Goal: Transaction & Acquisition: Book appointment/travel/reservation

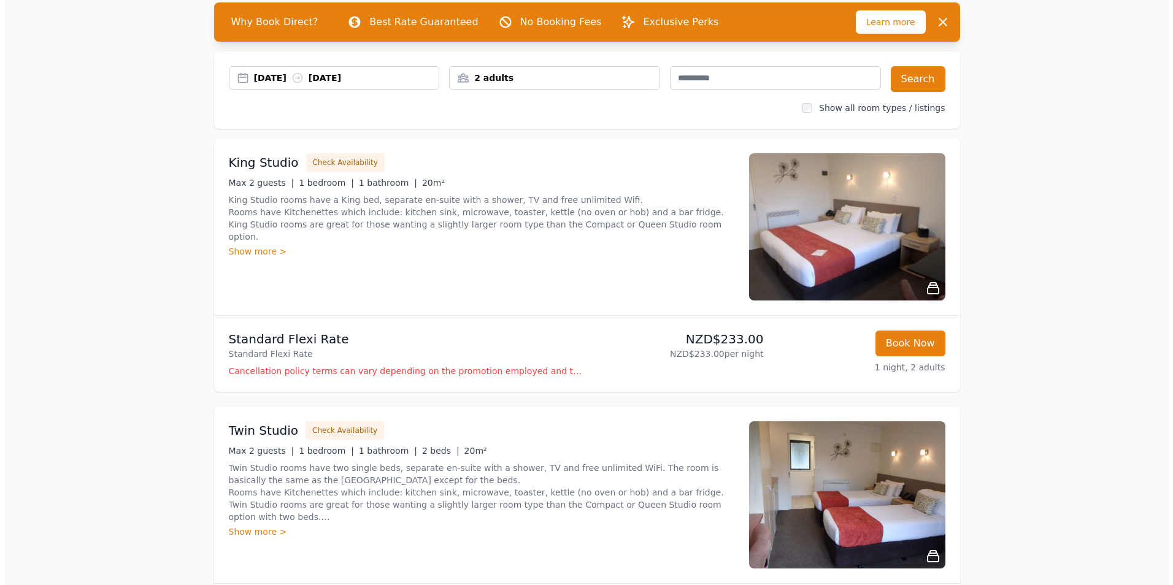
scroll to position [123, 0]
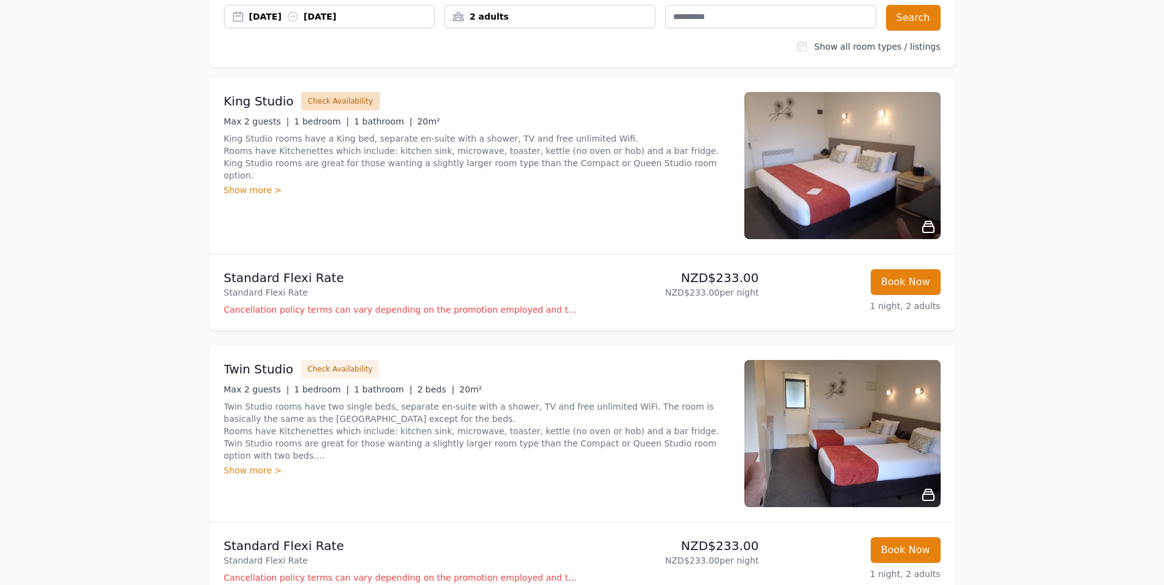
click at [343, 101] on button "Check Availability" at bounding box center [340, 101] width 79 height 18
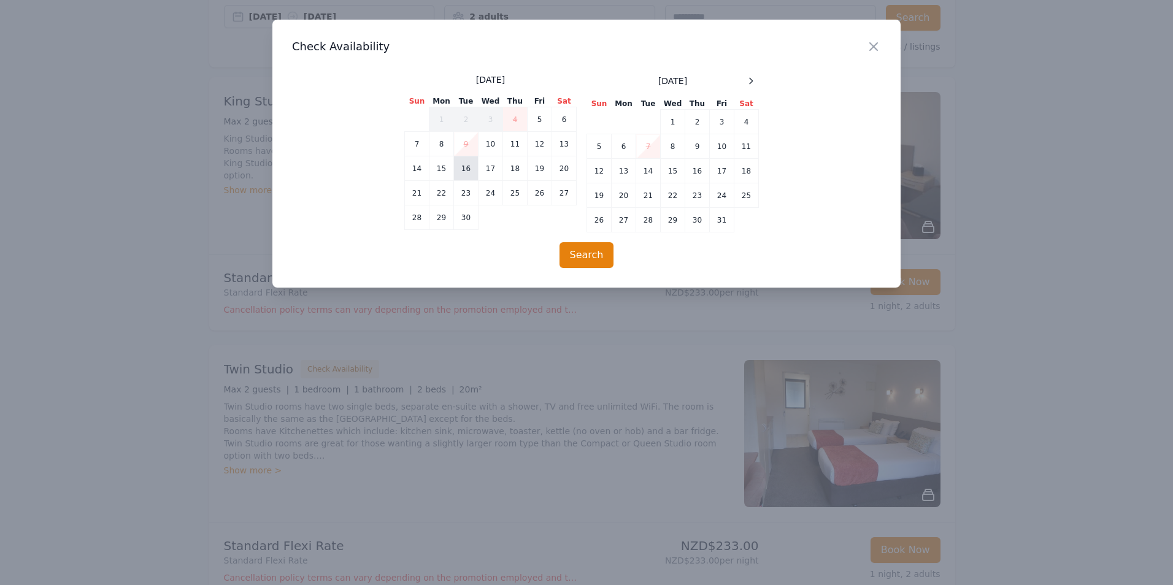
click at [467, 166] on td "16" at bounding box center [466, 168] width 25 height 25
click at [488, 169] on td "17" at bounding box center [491, 168] width 25 height 25
click at [594, 256] on button "Search" at bounding box center [586, 255] width 55 height 26
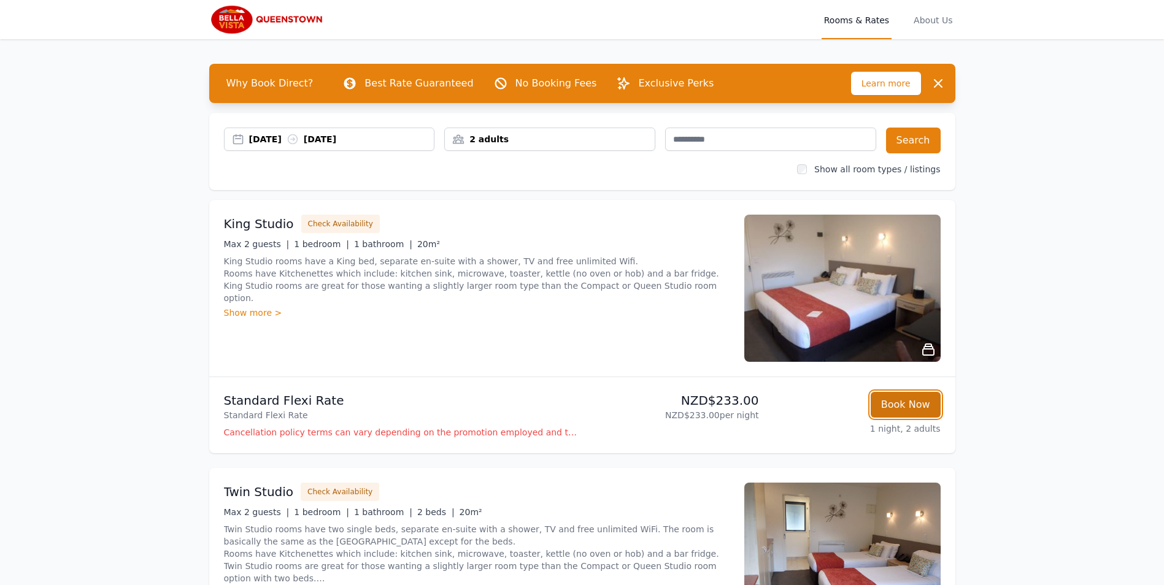
click at [917, 410] on button "Book Now" at bounding box center [906, 405] width 70 height 26
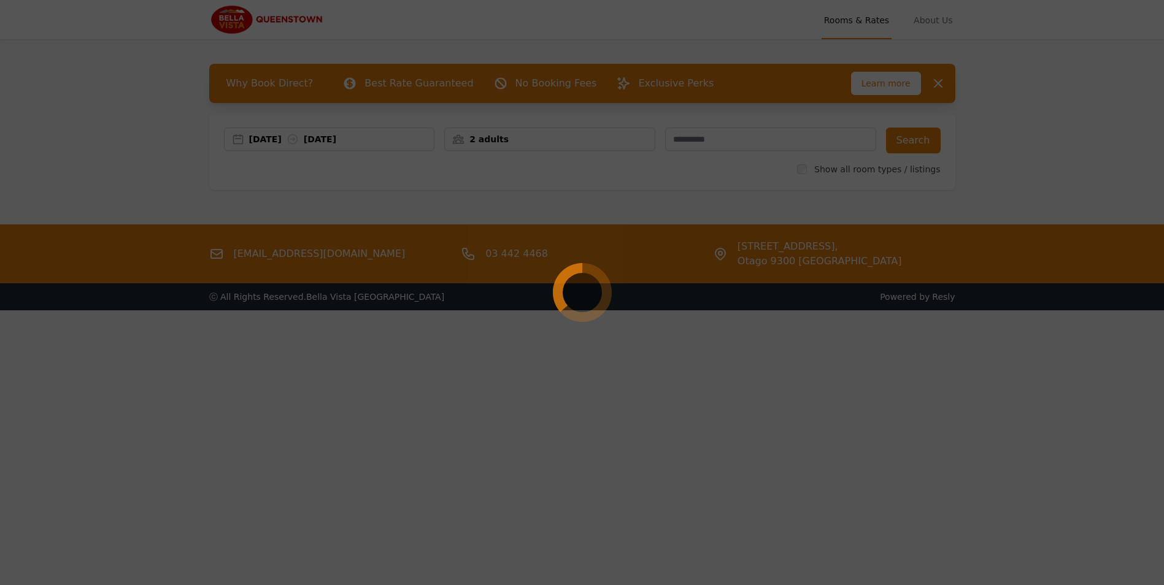
select select "**"
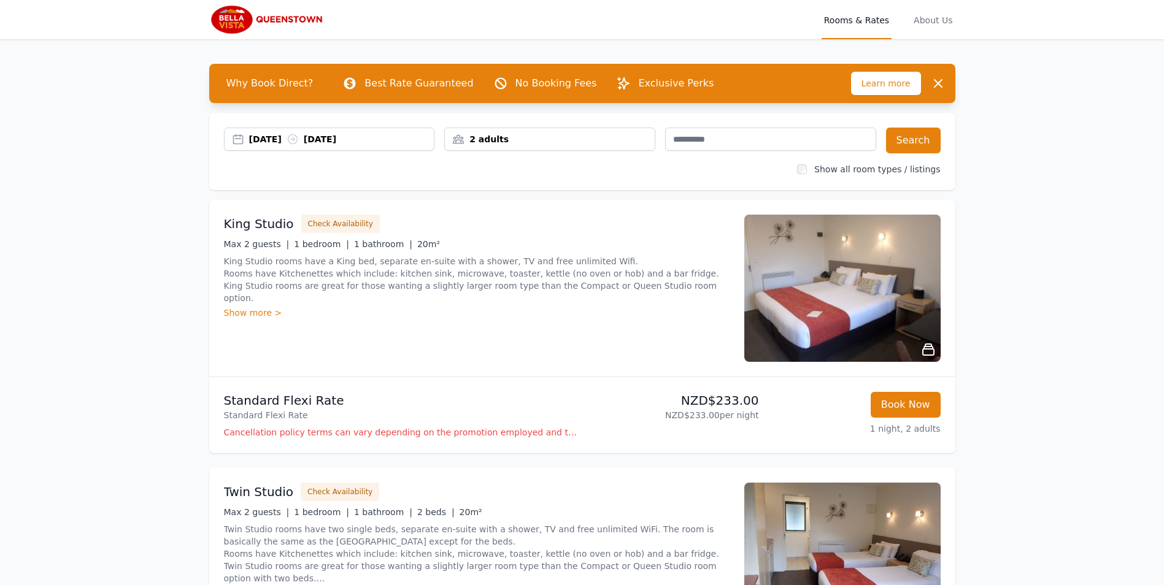
click at [634, 138] on div "2 adults" at bounding box center [550, 139] width 210 height 12
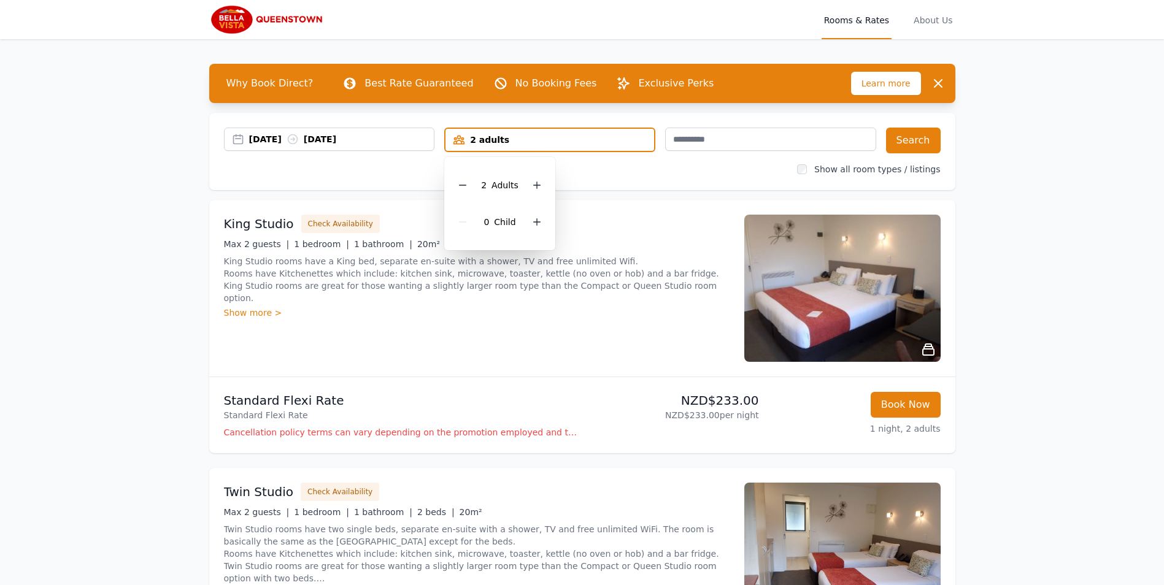
click at [629, 190] on div "Why Book Direct? Best Rate Guaranteed No Booking Fees Exclusive Perks Learn mor…" at bounding box center [582, 551] width 785 height 1025
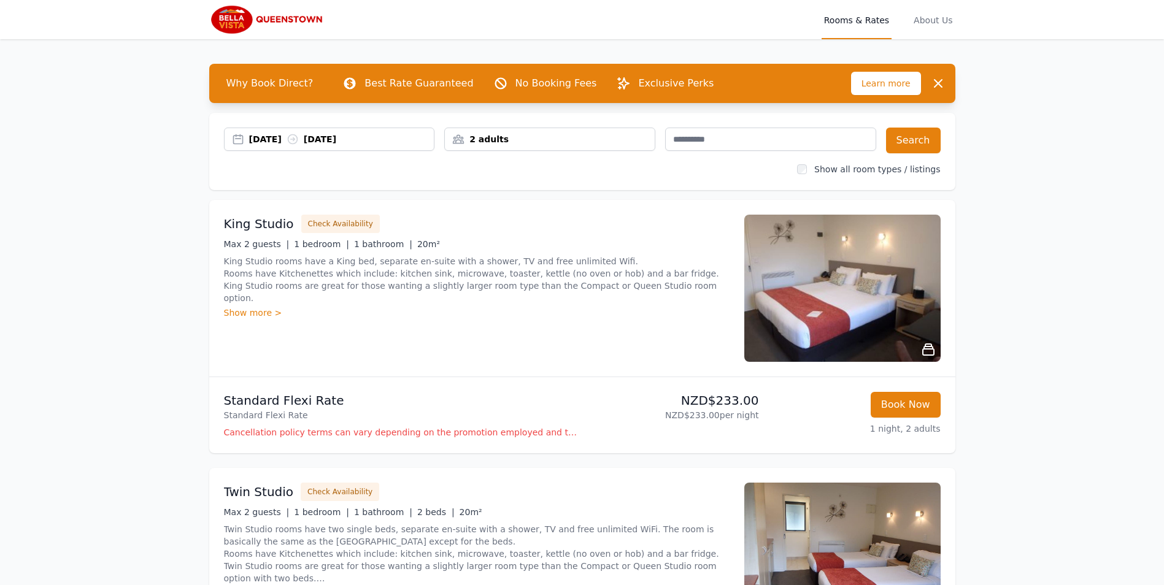
click at [402, 140] on div "16 Sep 2025 17 Sep 2025" at bounding box center [341, 139] width 185 height 12
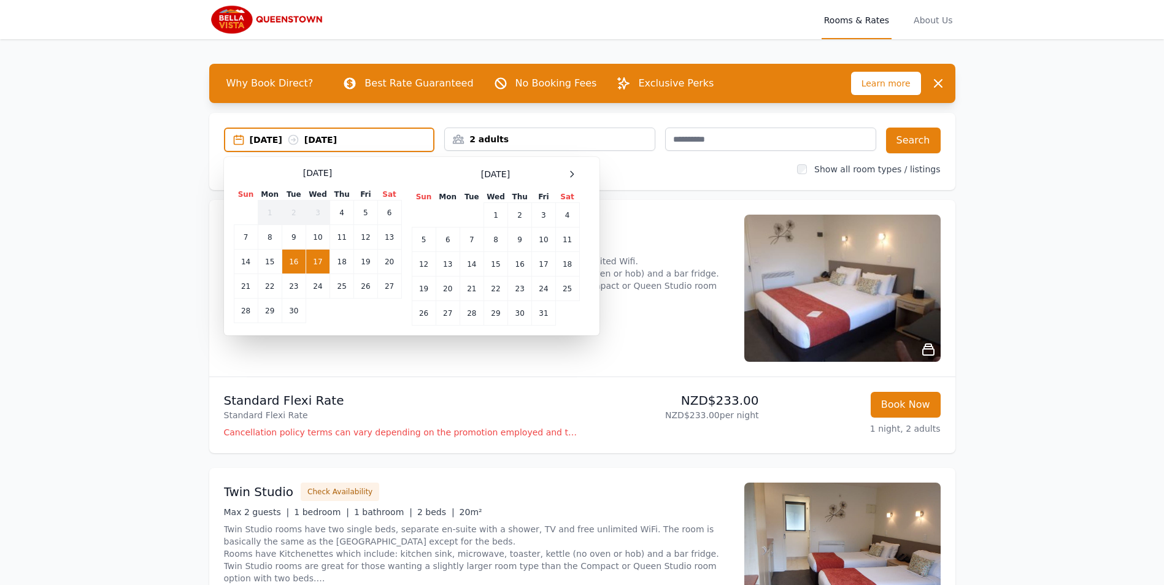
click at [650, 183] on div "16 Sep 2025 17 Sep 2025 Select Dates September 2025 Sun Mon Tue Wed Thu Fri Sat…" at bounding box center [582, 151] width 746 height 77
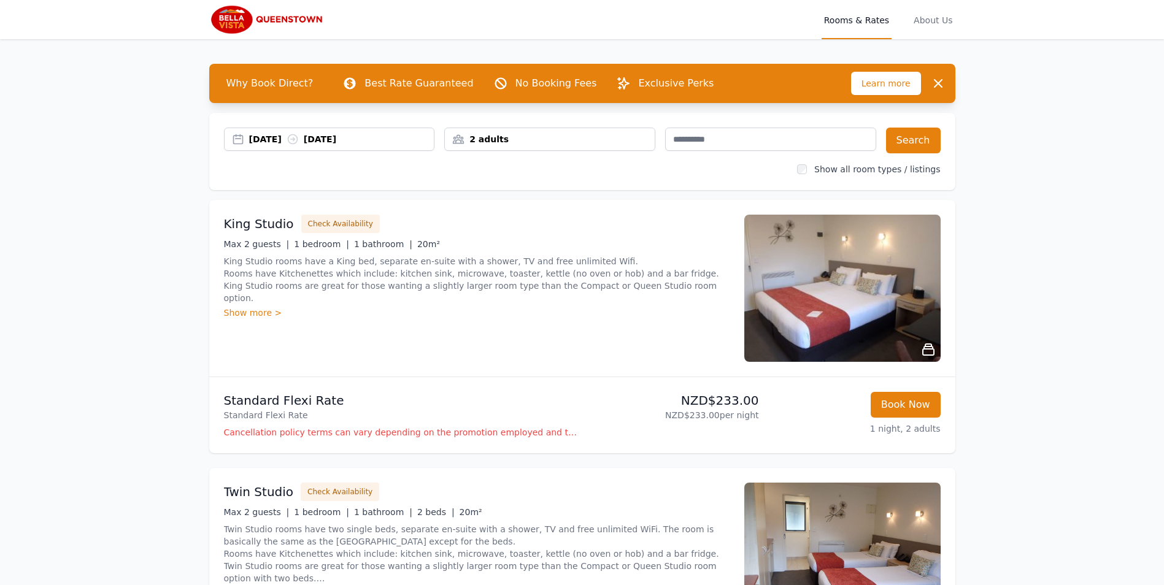
click at [645, 135] on div "2 adults" at bounding box center [550, 139] width 210 height 12
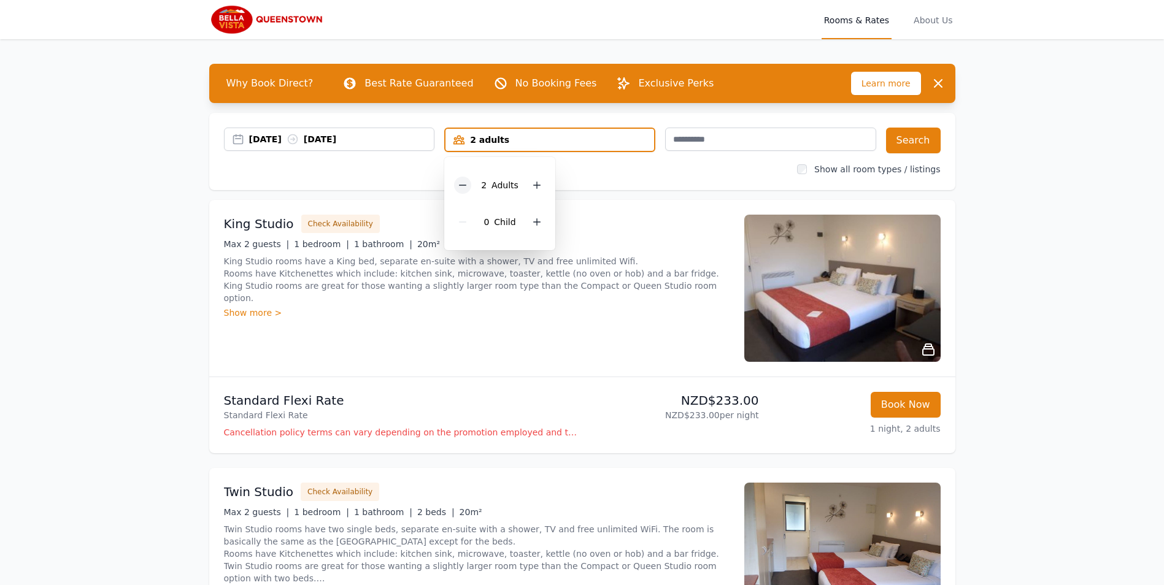
click at [466, 186] on icon at bounding box center [463, 185] width 10 height 10
click at [642, 182] on div "16 Sep 2025 17 Sep 2025 1 adult 1 Adult 0 Child Search Show all room types / li…" at bounding box center [582, 151] width 746 height 77
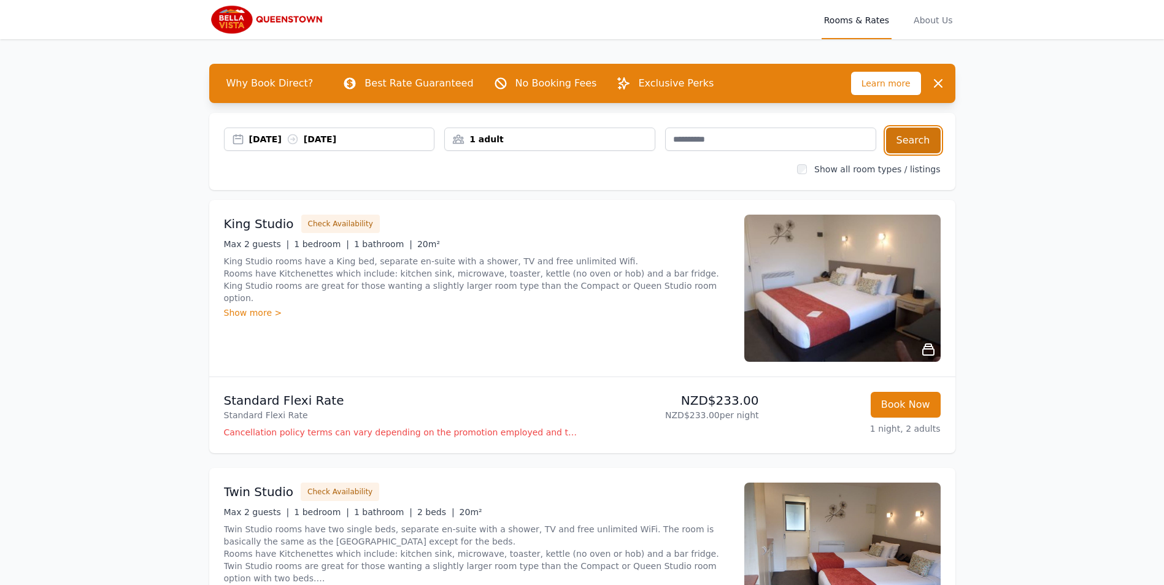
click at [906, 141] on button "Search" at bounding box center [913, 141] width 55 height 26
